Goal: Entertainment & Leisure: Consume media (video, audio)

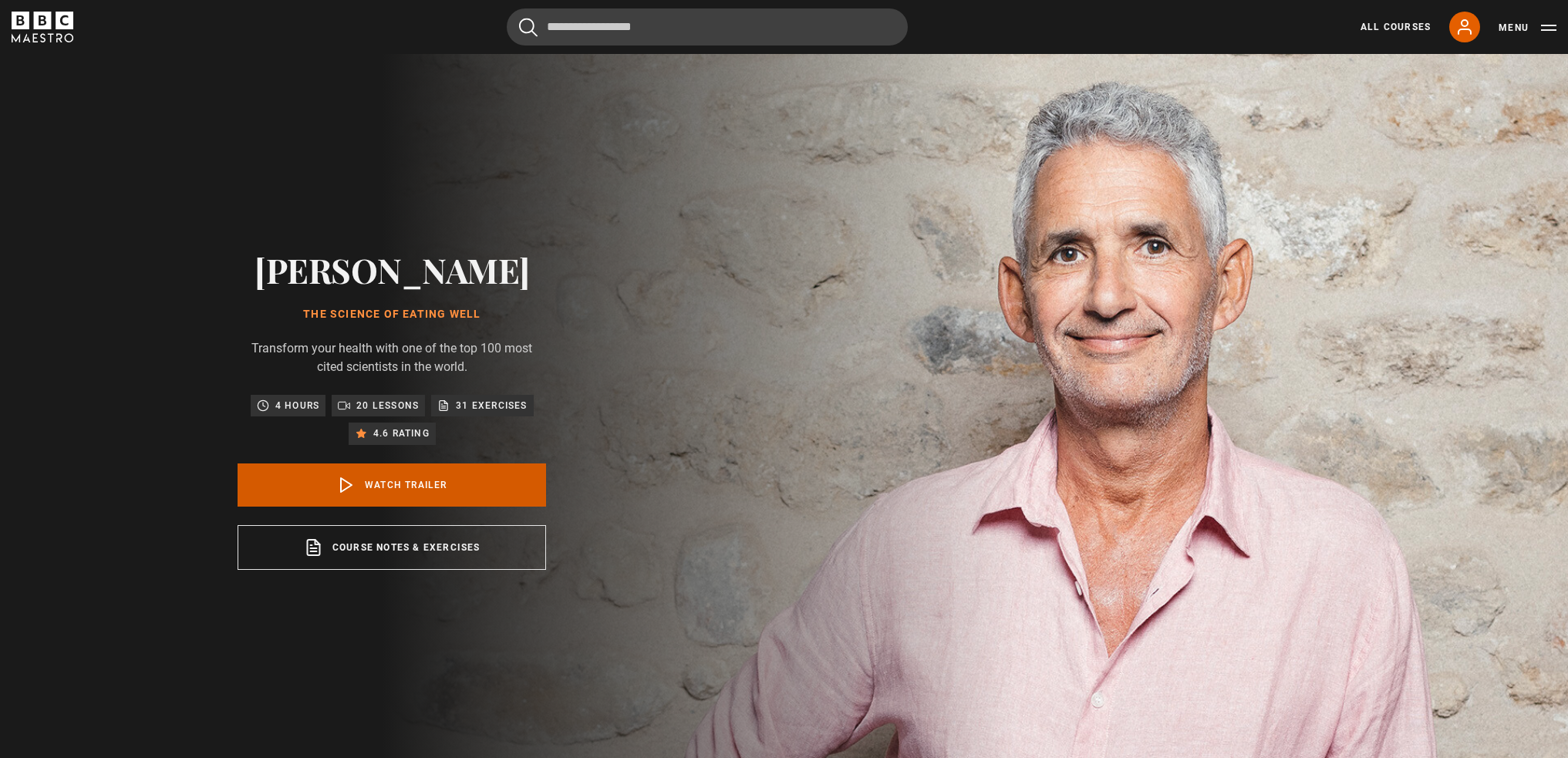
click at [446, 501] on link "Watch Trailer" at bounding box center [391, 485] width 308 height 43
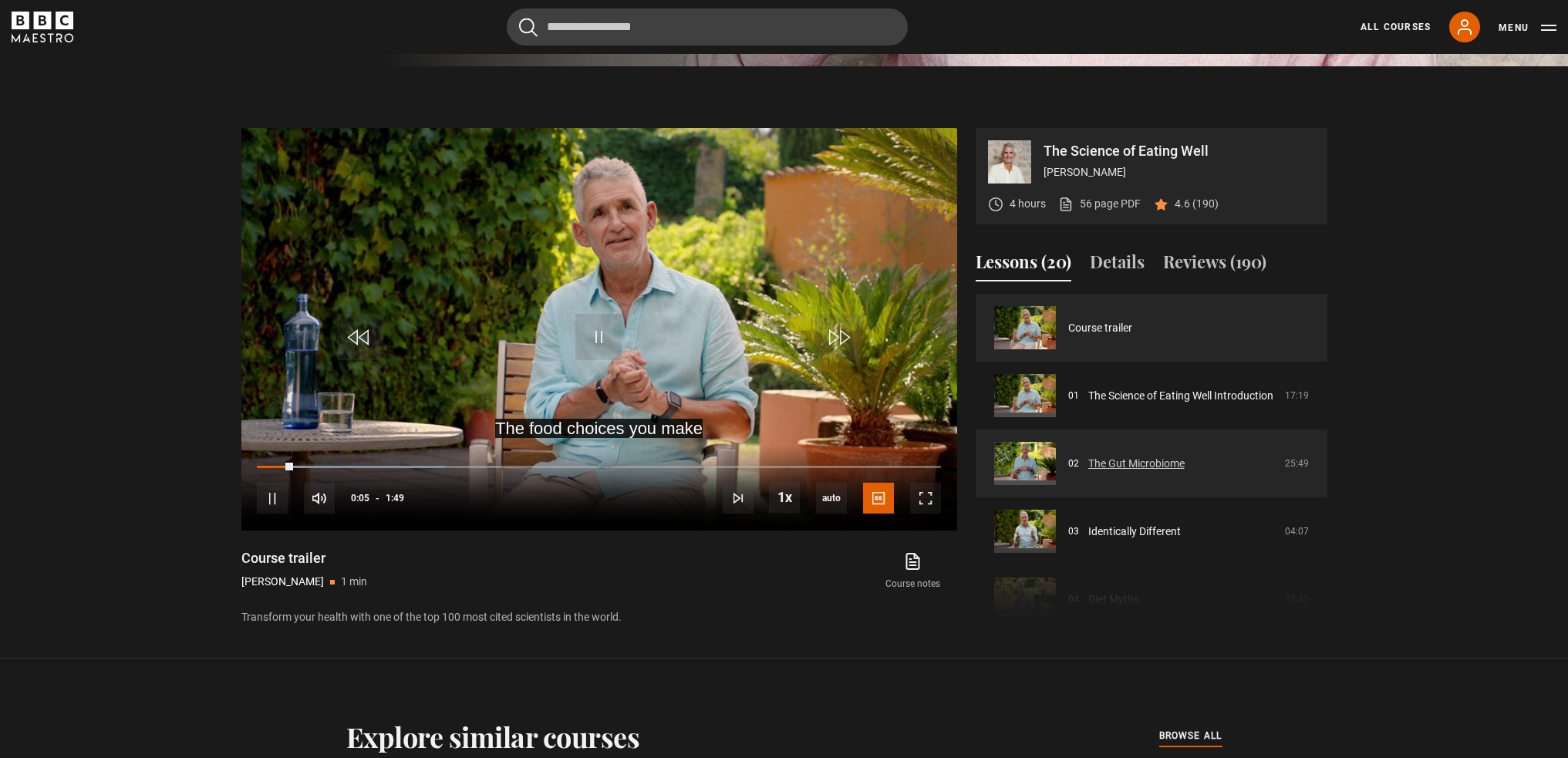
scroll to position [611, 0]
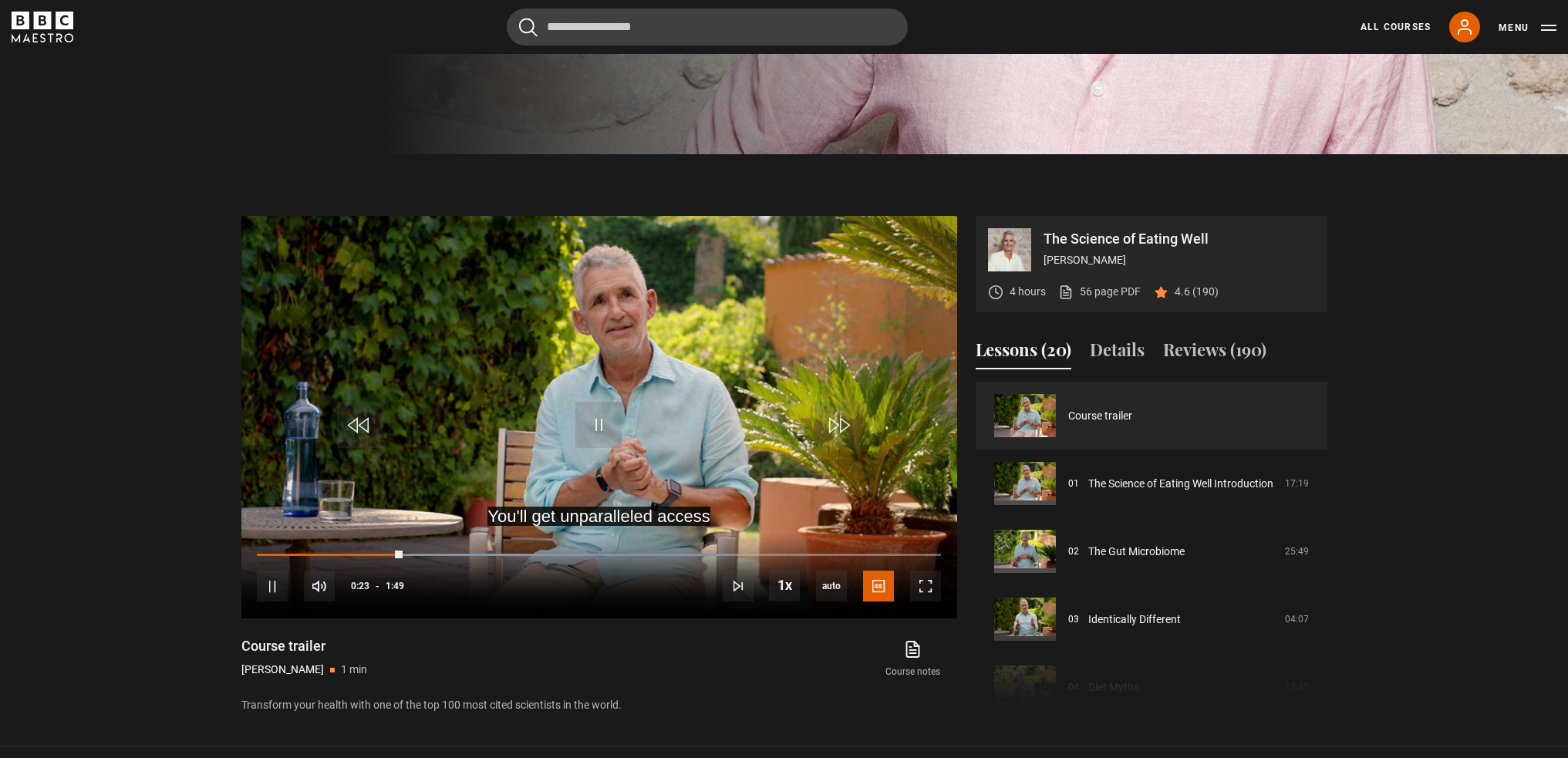
click at [1518, 296] on section "The Science of Eating Well [PERSON_NAME] 4 hours 56 page PDF (opens in new tab)…" at bounding box center [784, 450] width 1568 height 592
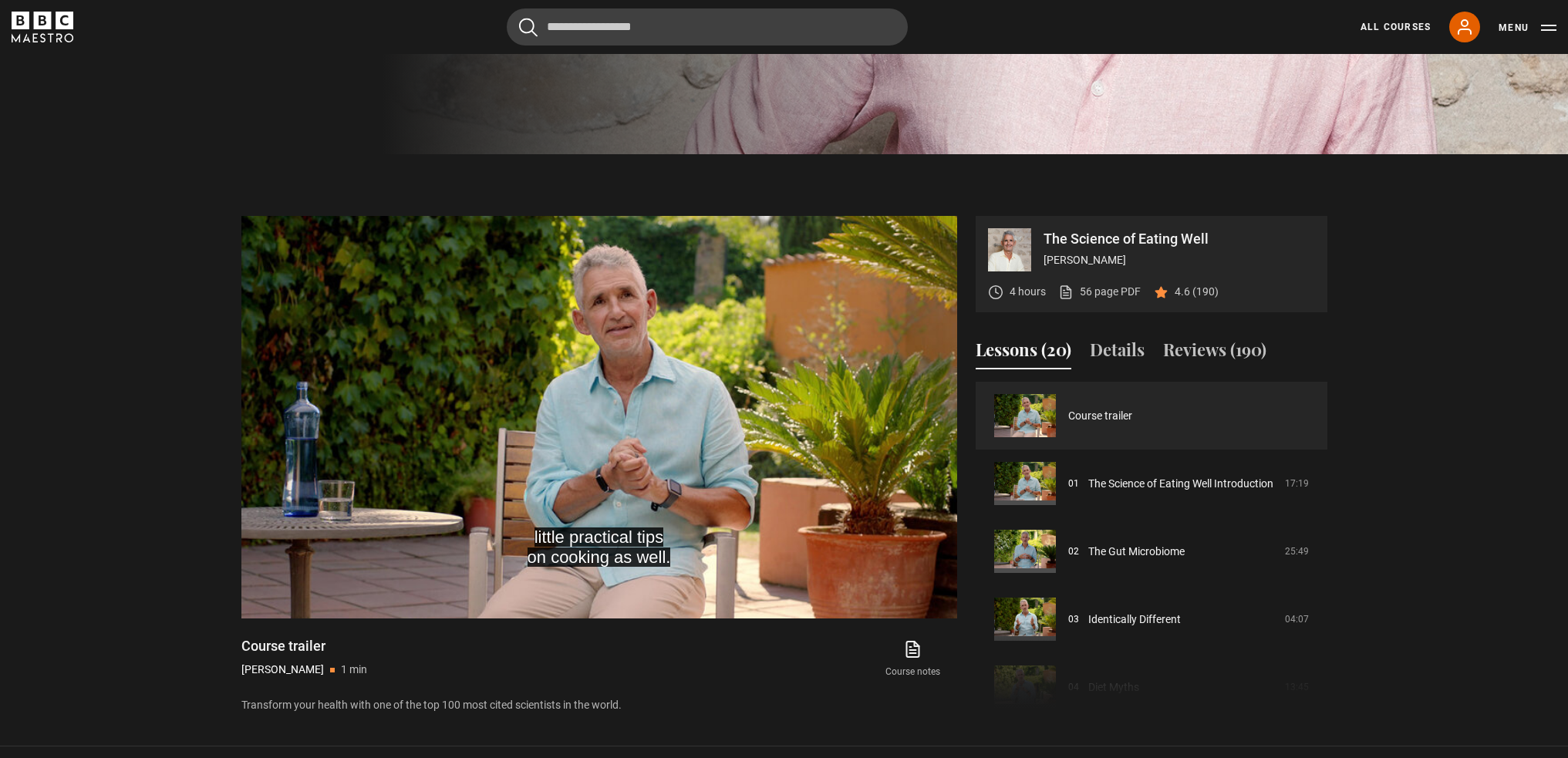
click at [1507, 281] on section "The Science of Eating Well [PERSON_NAME] 4 hours 56 page PDF (opens in new tab)…" at bounding box center [784, 450] width 1568 height 592
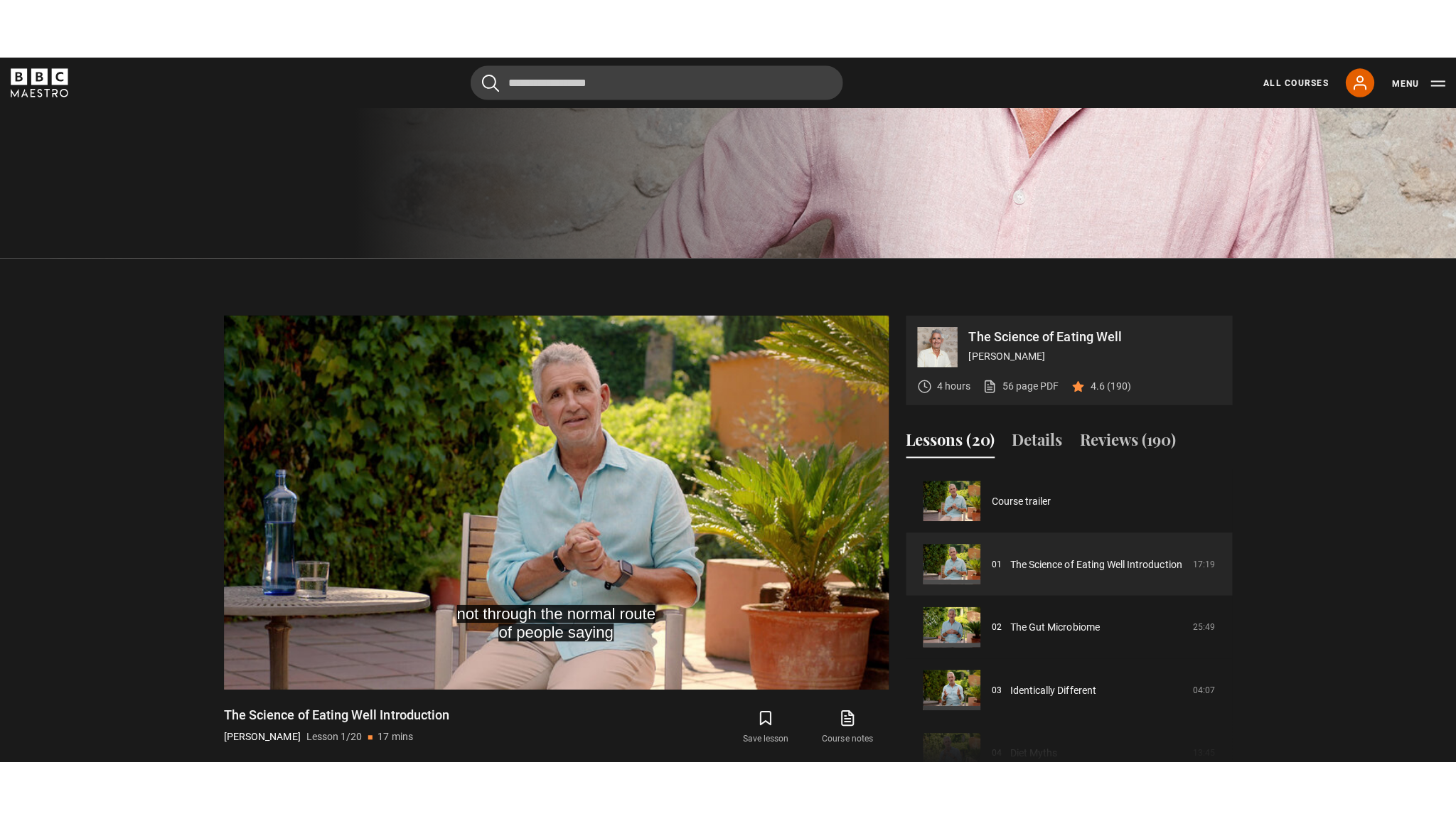
scroll to position [493, 0]
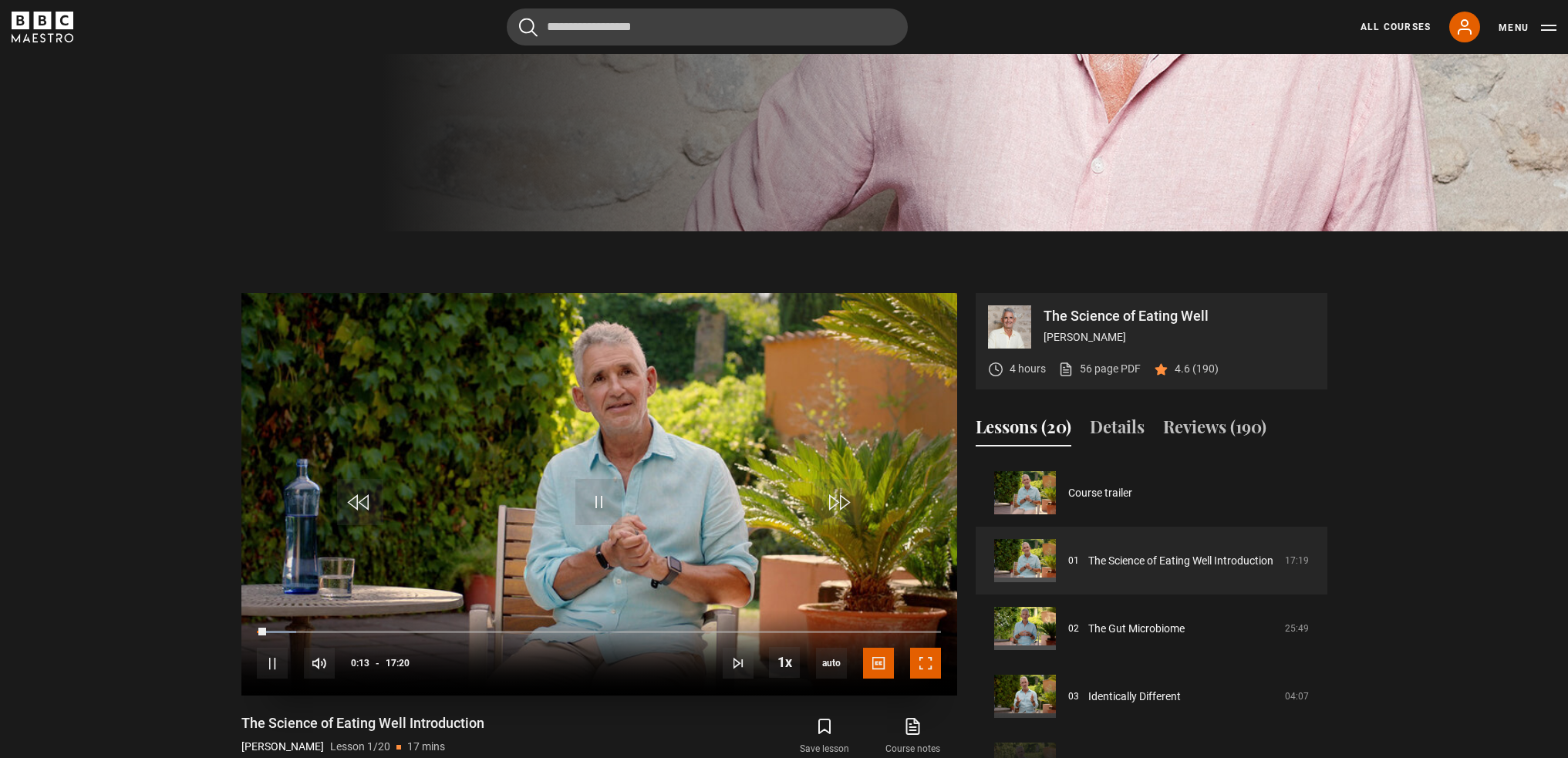
click at [929, 667] on span "Video Player" at bounding box center [925, 662] width 30 height 30
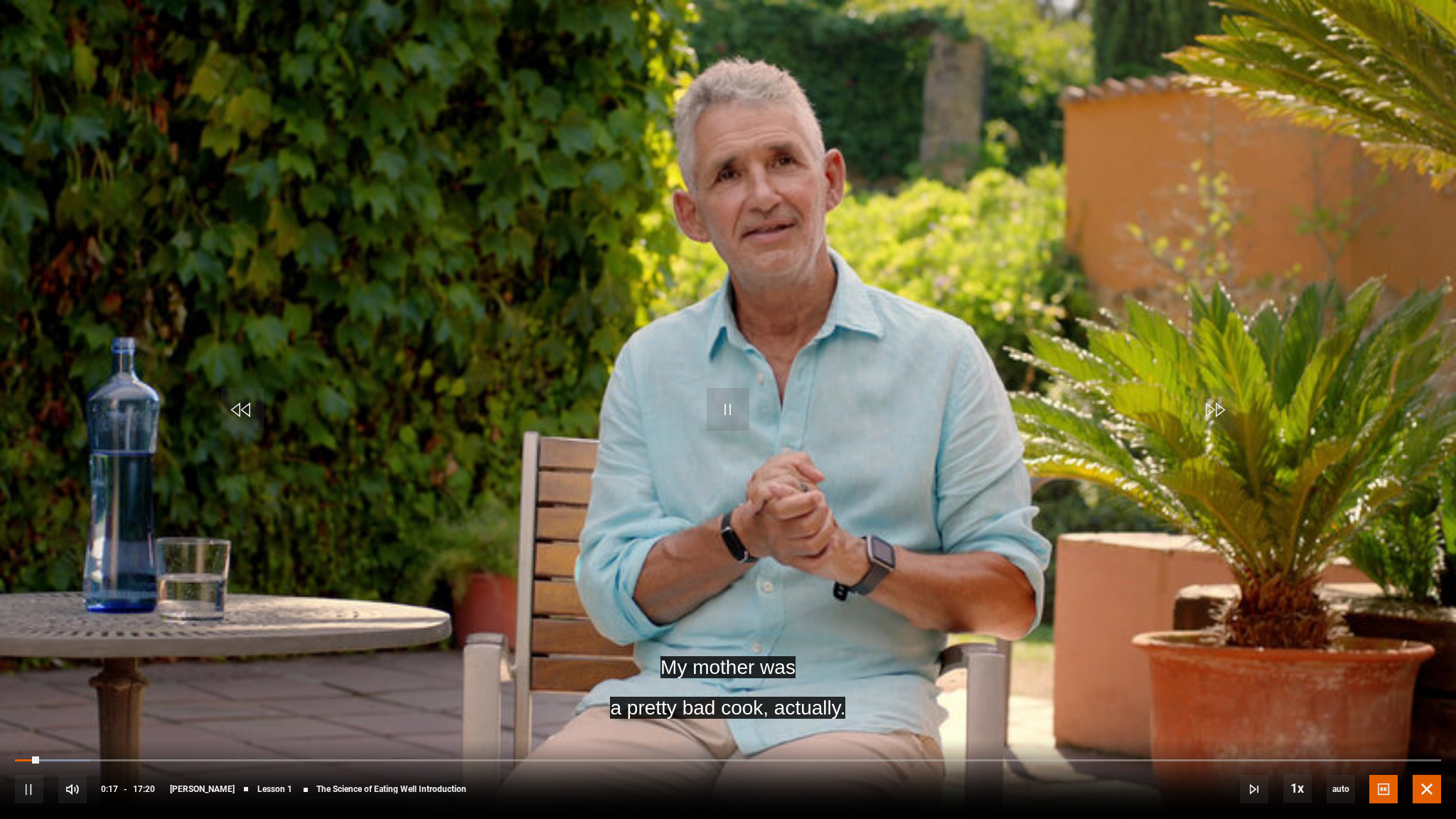
click at [1435, 698] on span "Video Player" at bounding box center [1426, 789] width 28 height 28
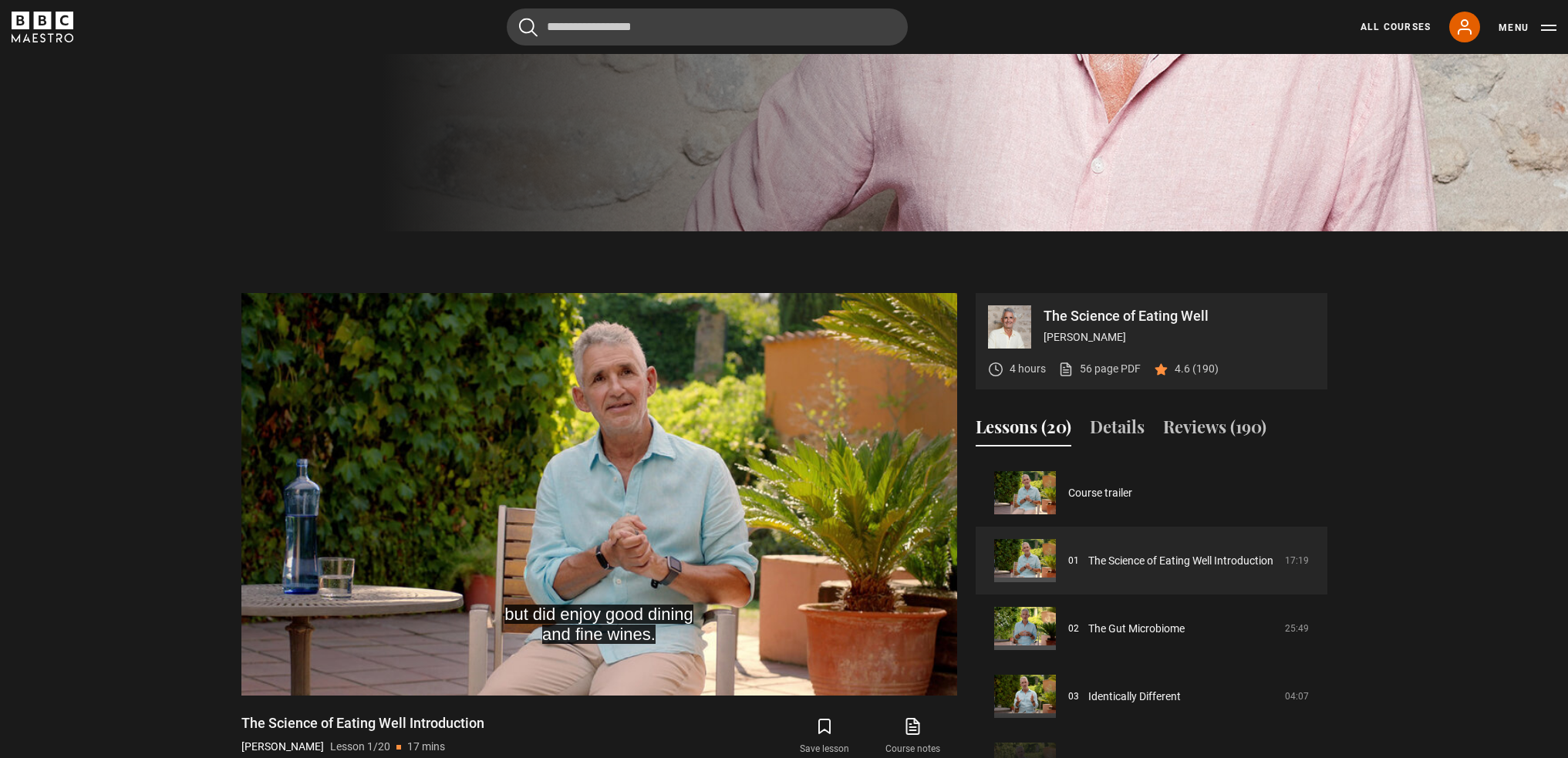
click at [1543, 269] on section "The Science of Eating Well [PERSON_NAME] 4 hours 56 page PDF (opens in new tab)…" at bounding box center [784, 527] width 1568 height 592
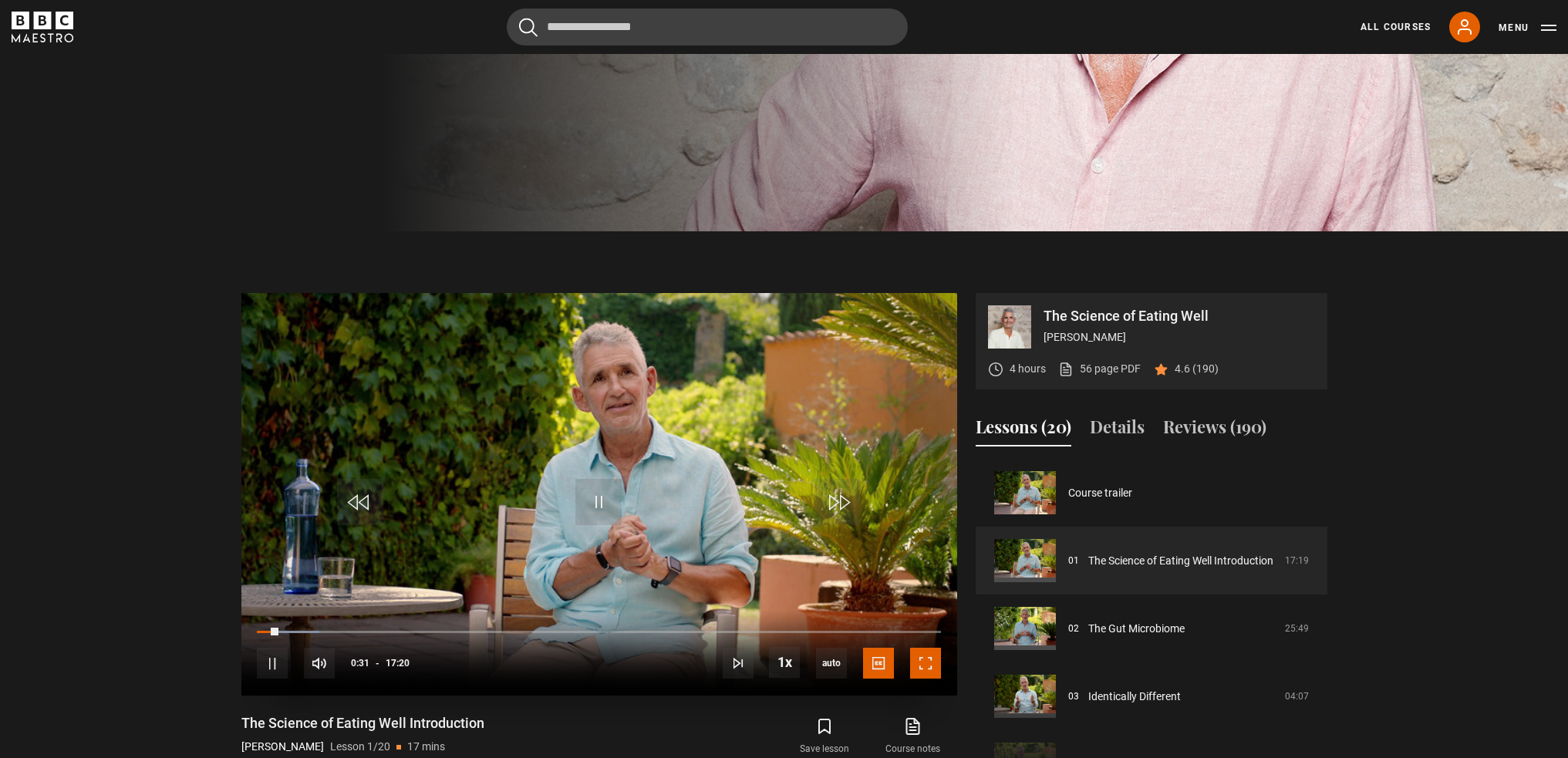
click at [933, 658] on span "Video Player" at bounding box center [925, 662] width 30 height 30
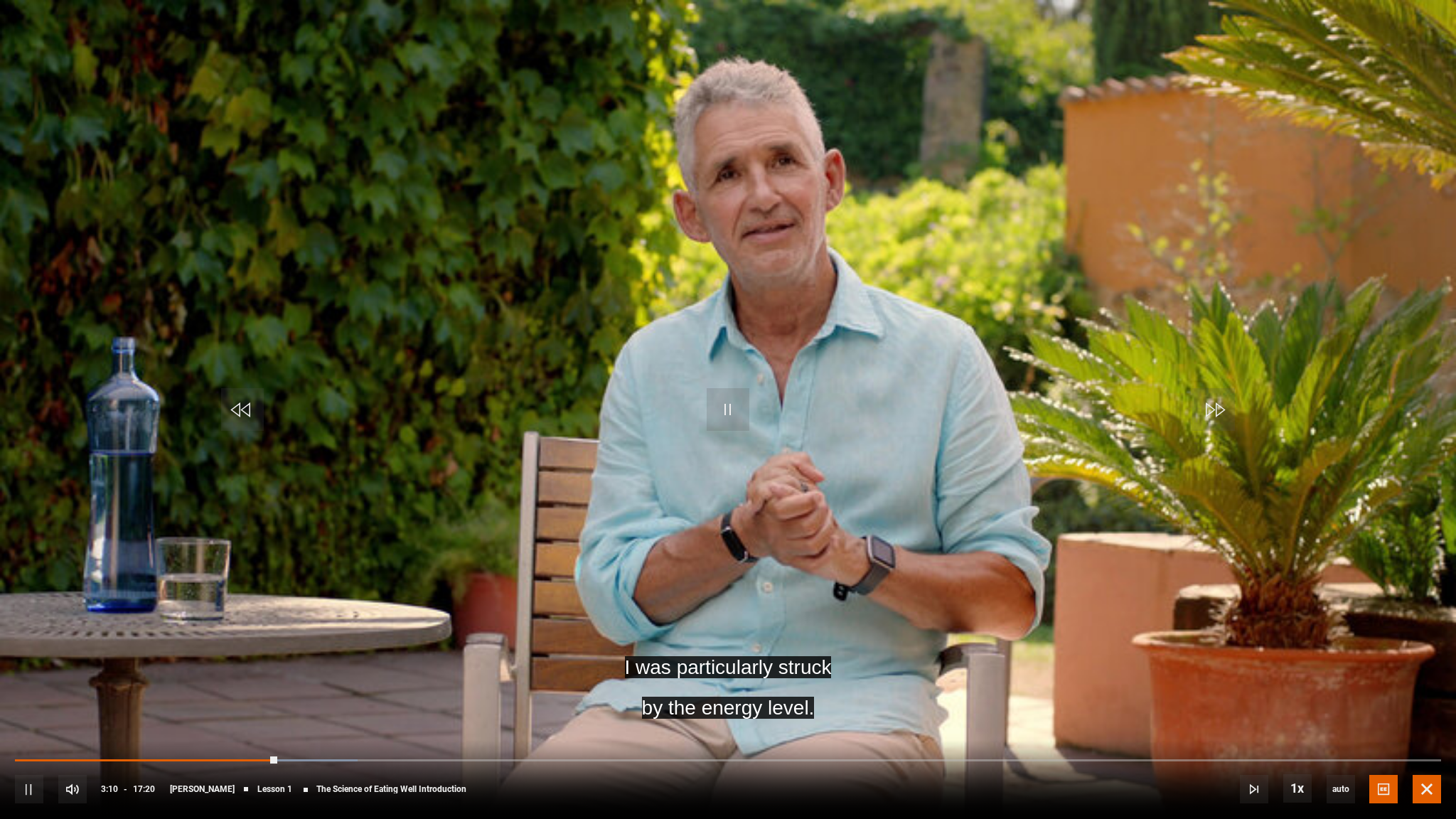
click at [1423, 698] on span "Video Player" at bounding box center [1426, 789] width 28 height 28
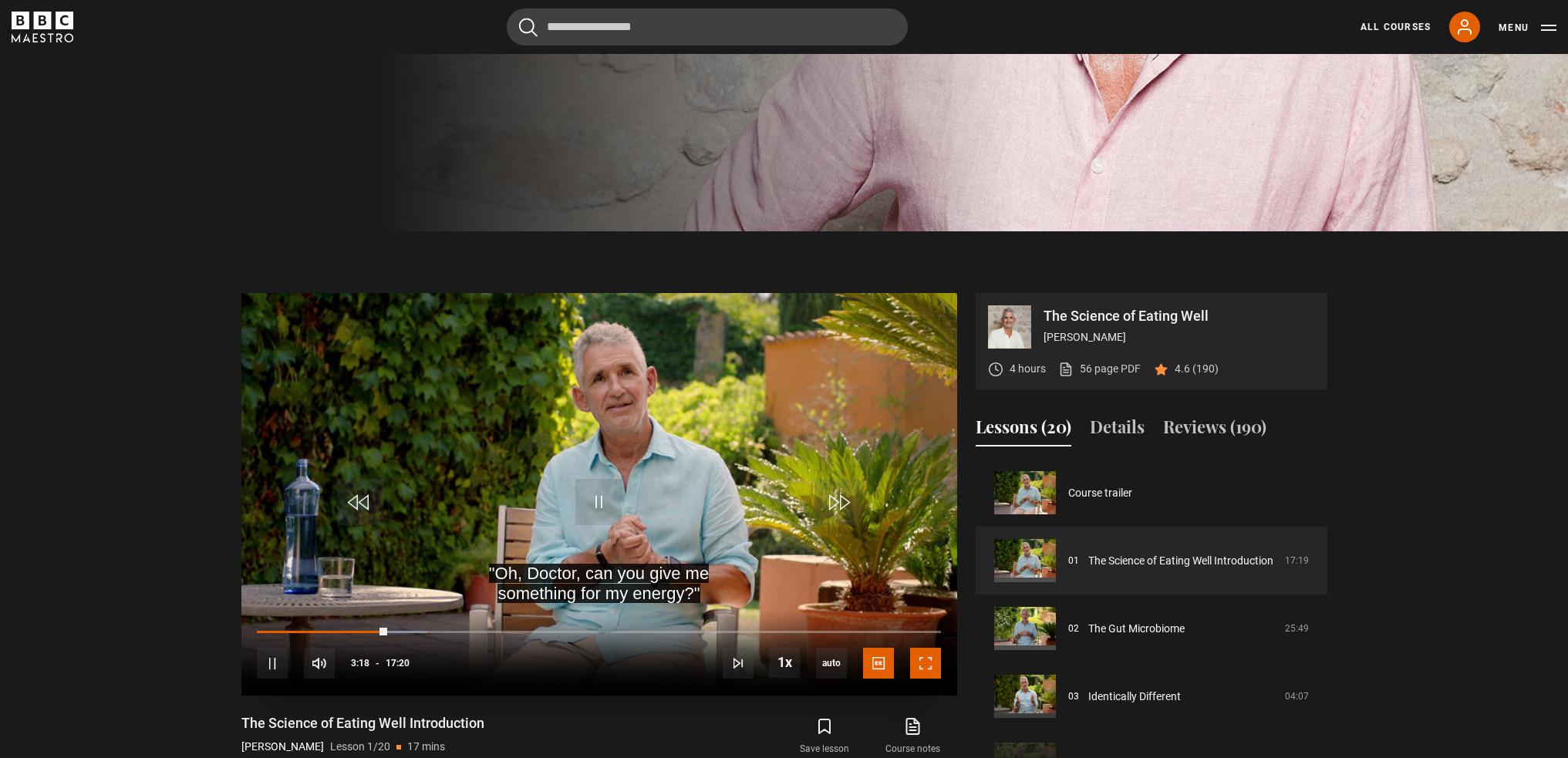
click at [932, 667] on span "Video Player" at bounding box center [925, 662] width 30 height 30
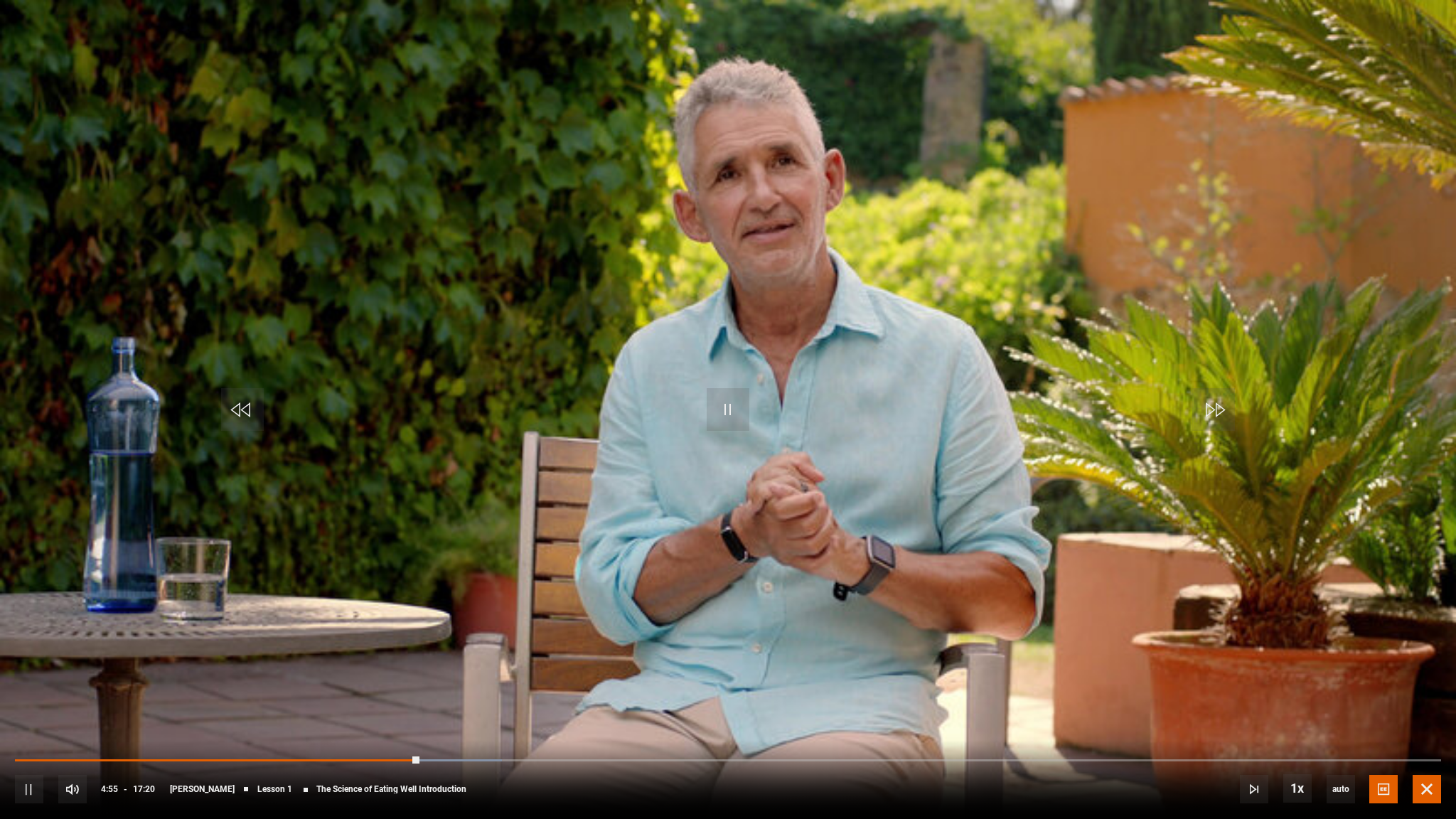
click at [1427, 698] on span "Video Player" at bounding box center [1426, 789] width 28 height 28
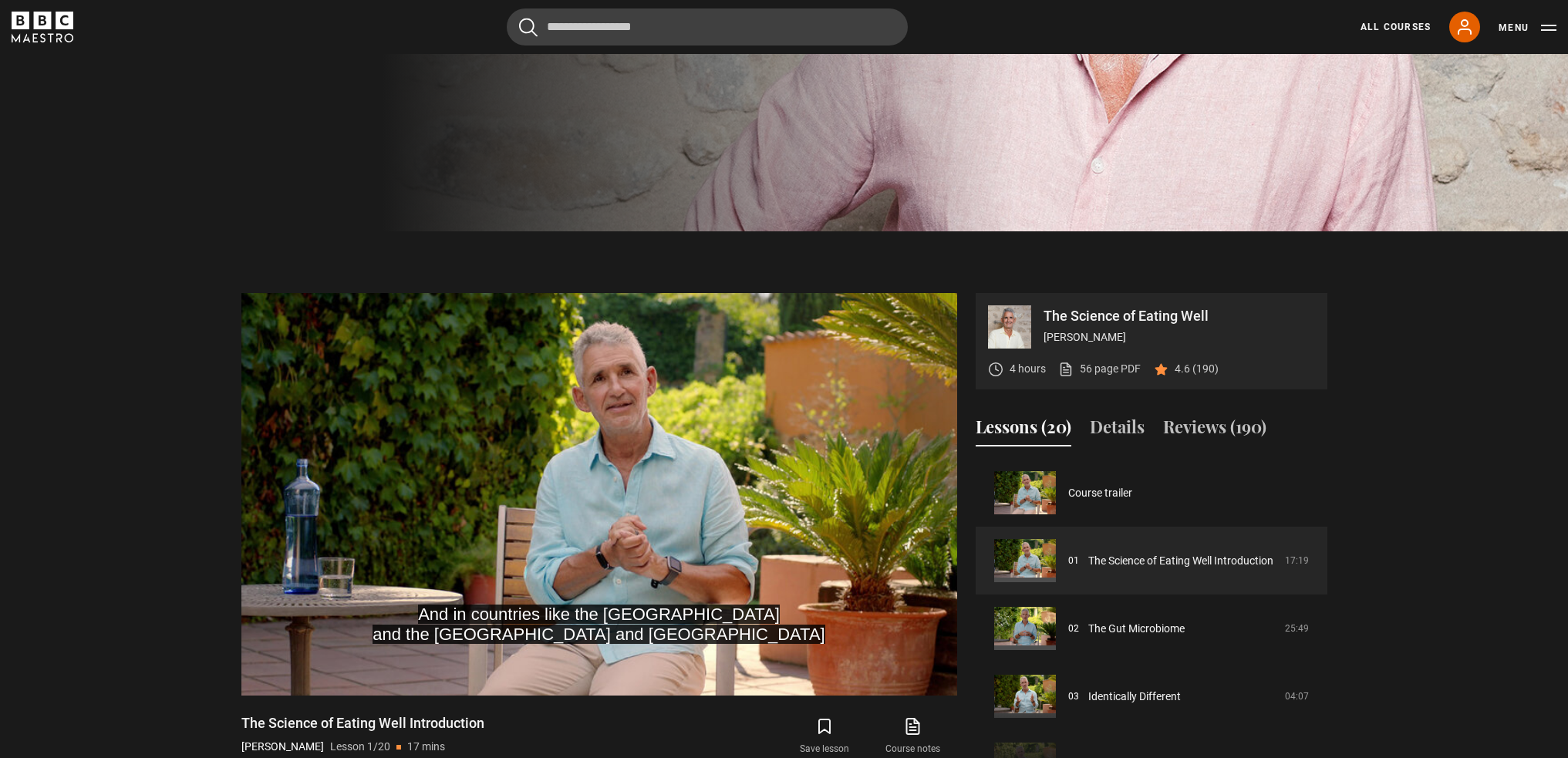
click at [1436, 254] on section "The Science of Eating Well [PERSON_NAME] 4 hours 56 page PDF (opens in new tab)…" at bounding box center [784, 527] width 1568 height 592
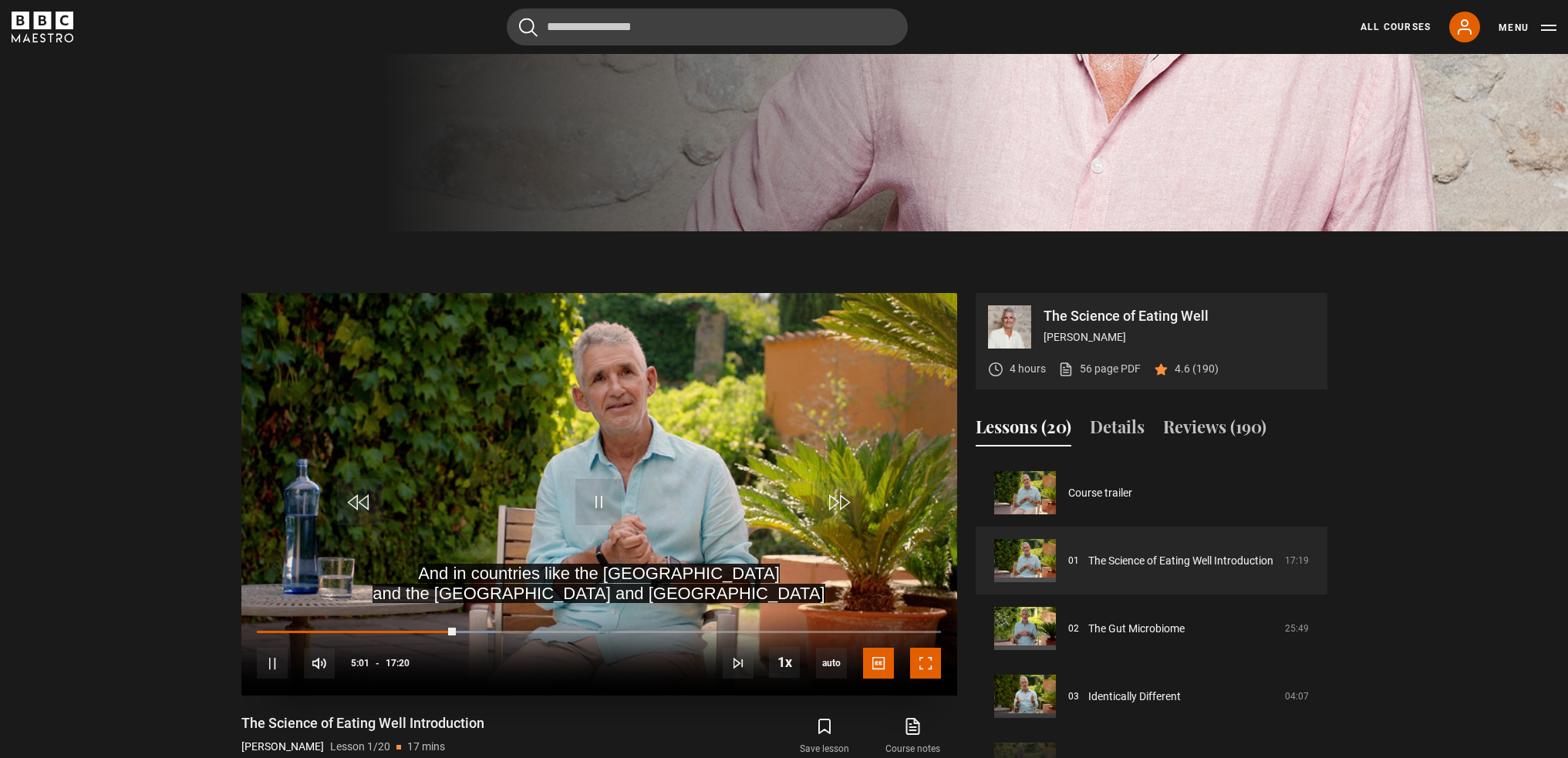
click at [935, 667] on span "Video Player" at bounding box center [925, 662] width 30 height 30
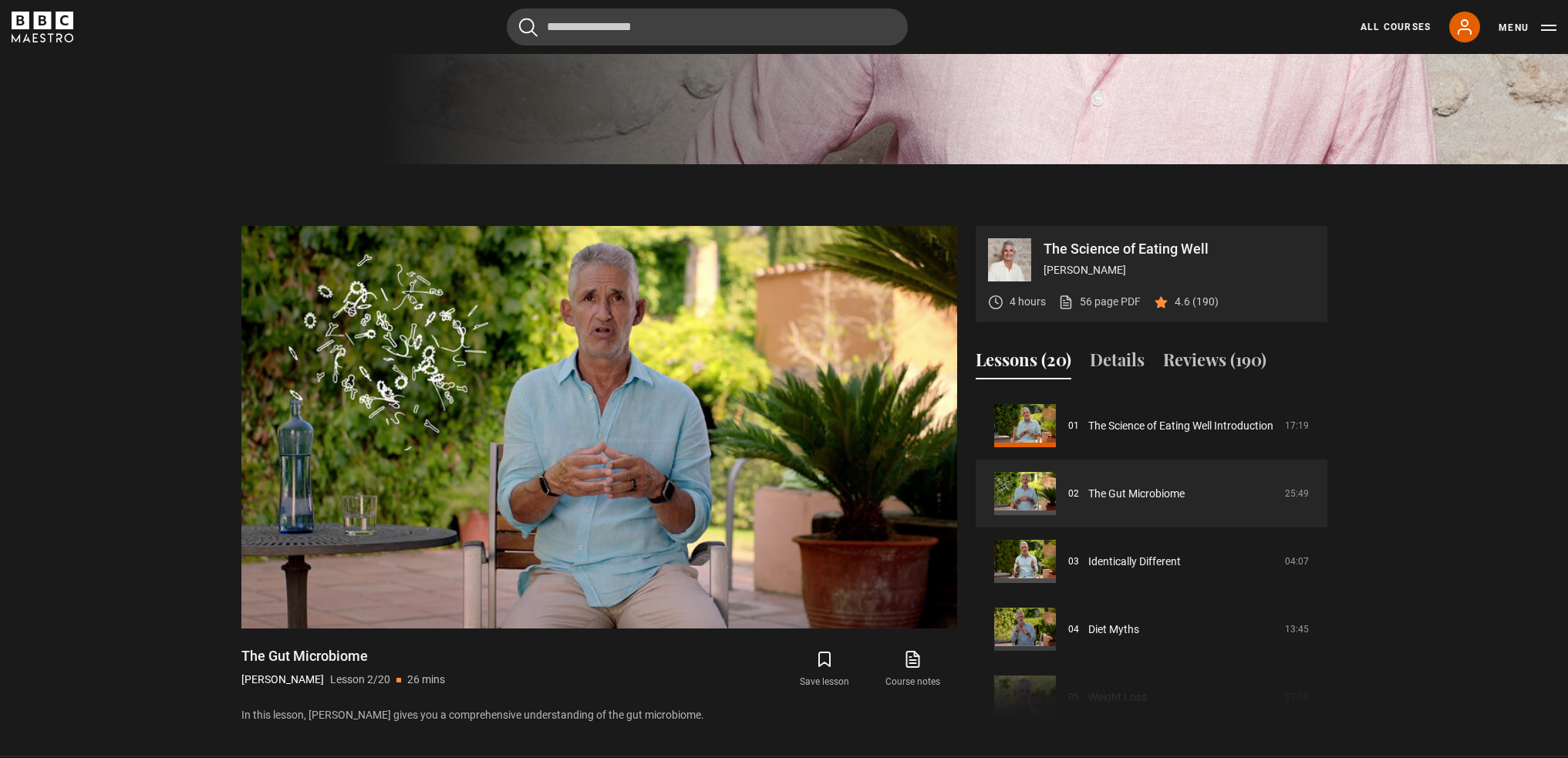
scroll to position [587, 0]
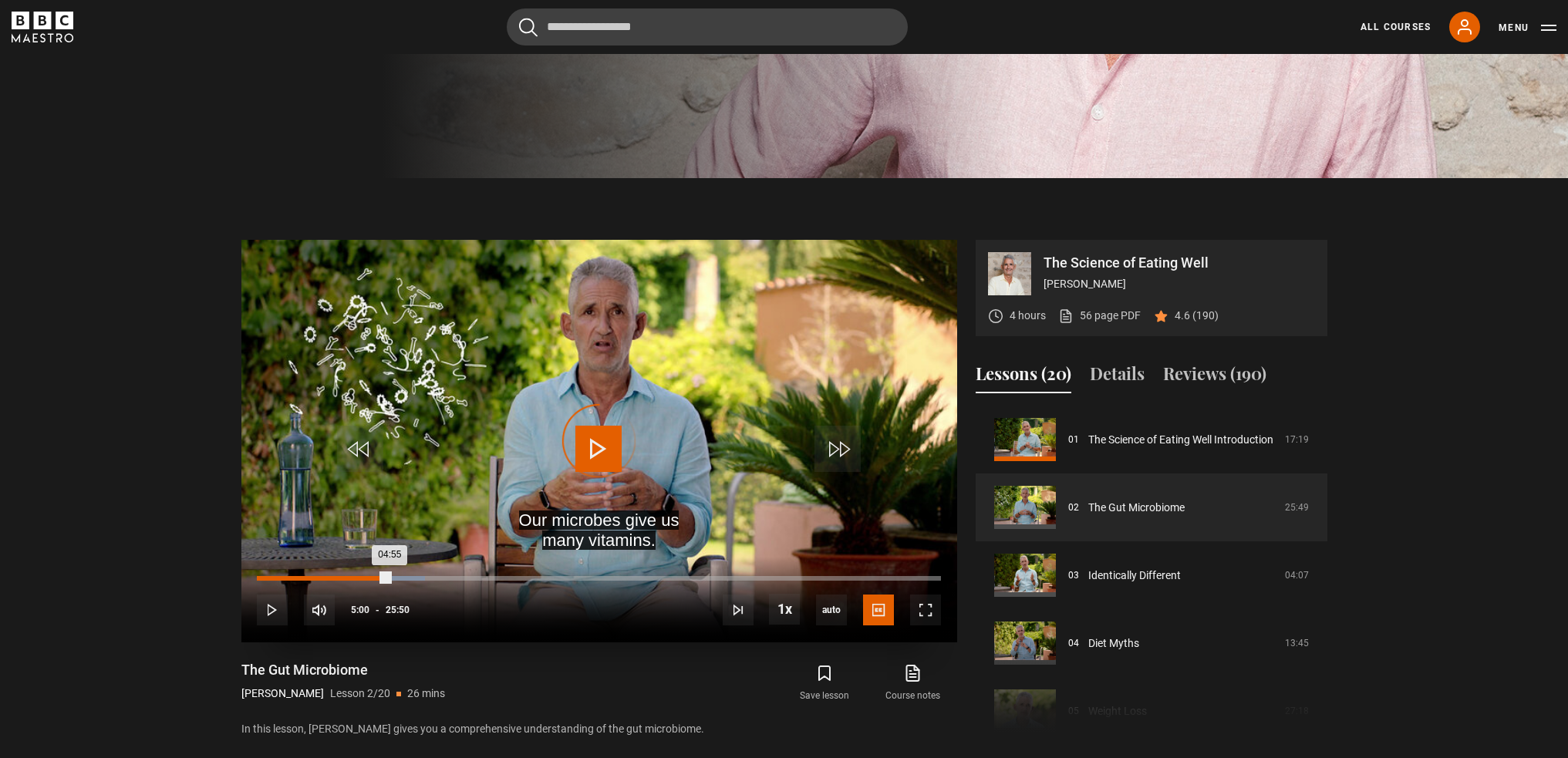
click at [386, 577] on div "04:55" at bounding box center [323, 578] width 133 height 5
click at [378, 584] on div "10s Skip Back 10 seconds Pause 10s Skip Forward 10 seconds Loaded : 23.87% 04:5…" at bounding box center [599, 600] width 716 height 86
click at [381, 581] on div "04:41" at bounding box center [321, 578] width 127 height 5
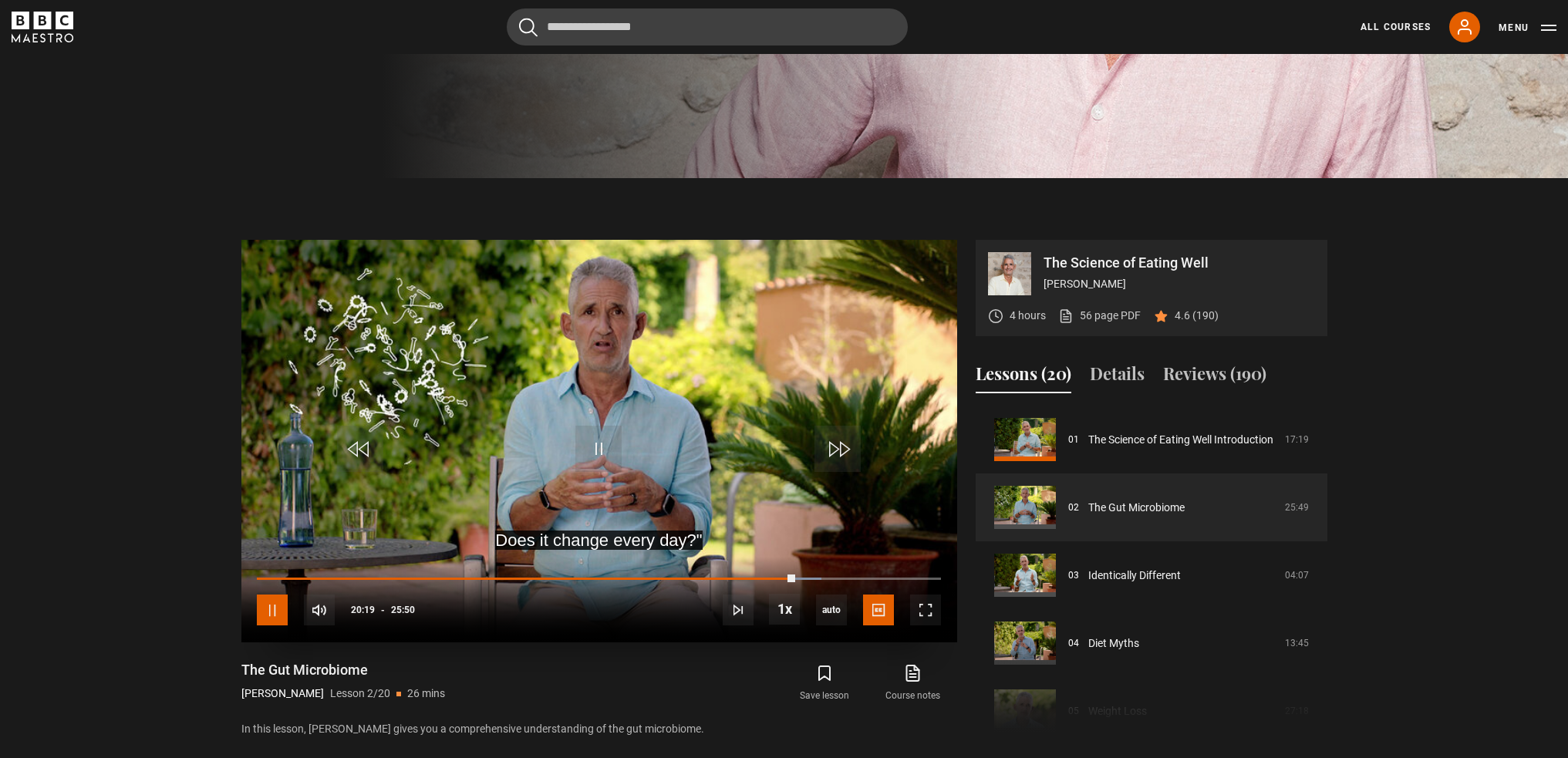
click at [276, 610] on span "Video Player" at bounding box center [272, 610] width 30 height 30
click at [232, 699] on section "The Science of Eating Well [PERSON_NAME] 4 hours 56 page PDF (opens in new tab)…" at bounding box center [784, 474] width 1568 height 592
